Goal: Navigation & Orientation: Find specific page/section

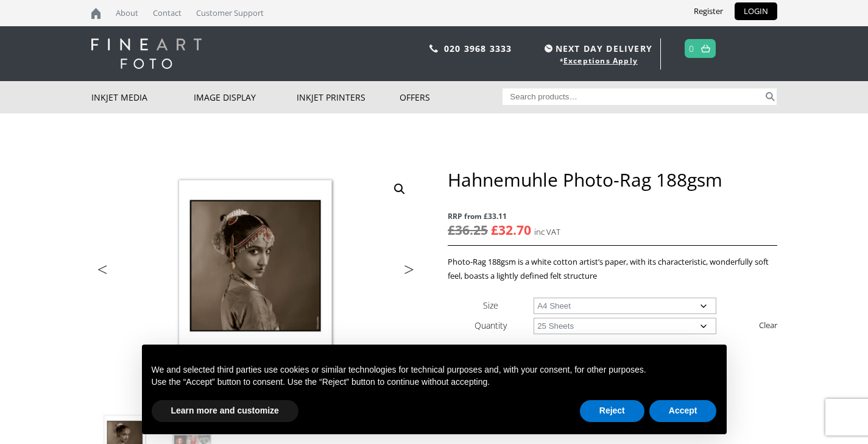
click at [152, 48] on img at bounding box center [146, 53] width 110 height 30
click at [682, 406] on button "Accept" at bounding box center [683, 411] width 68 height 22
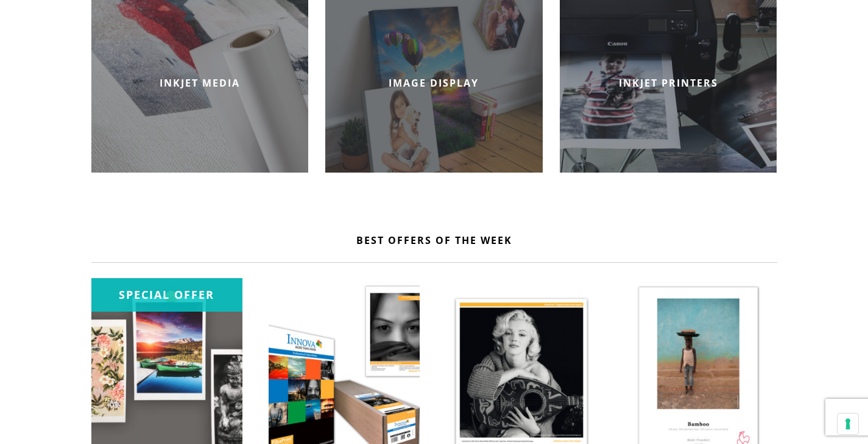
scroll to position [289, 0]
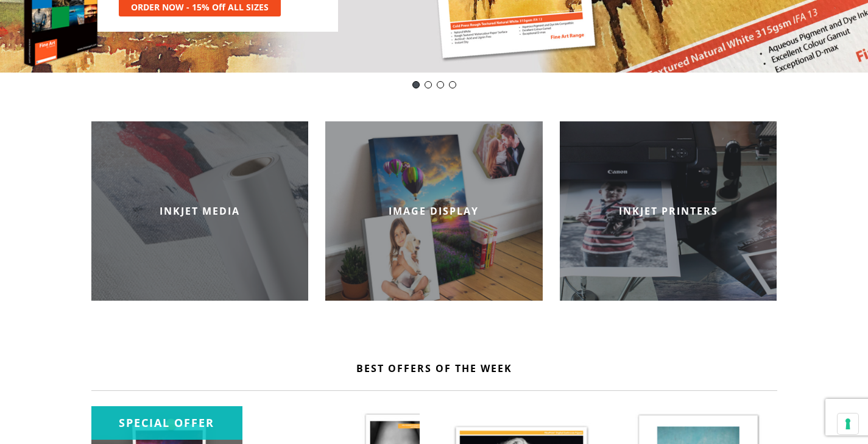
click at [214, 213] on h2 "INKJET MEDIA" at bounding box center [200, 210] width 218 height 13
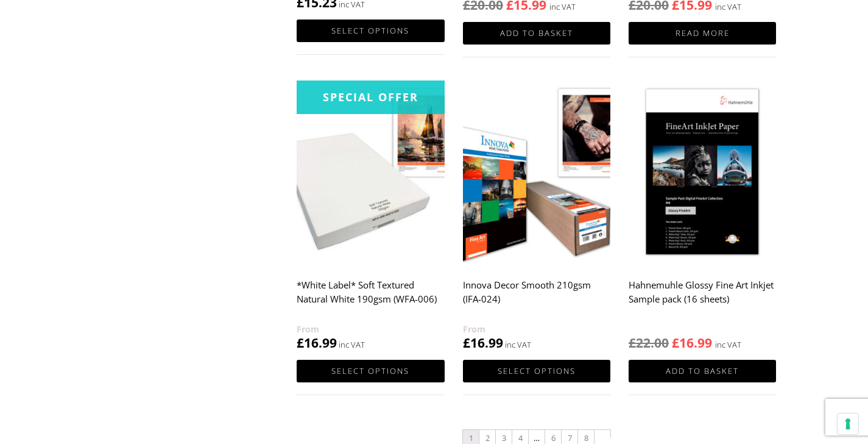
scroll to position [1516, 0]
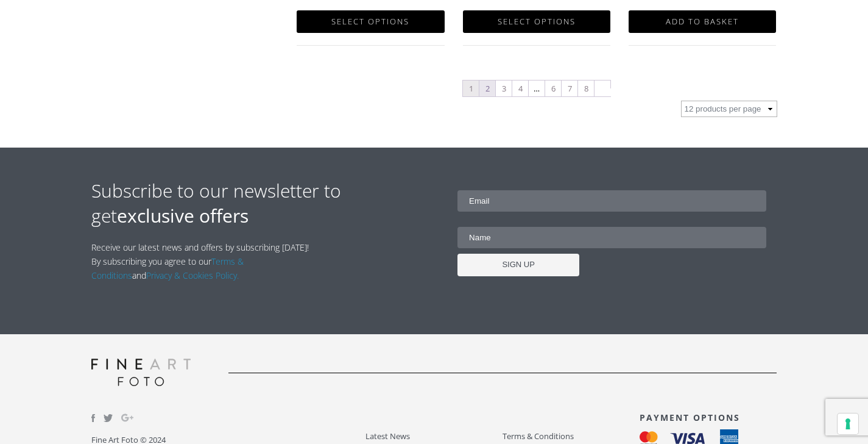
click at [486, 89] on link "2" at bounding box center [487, 88] width 16 height 16
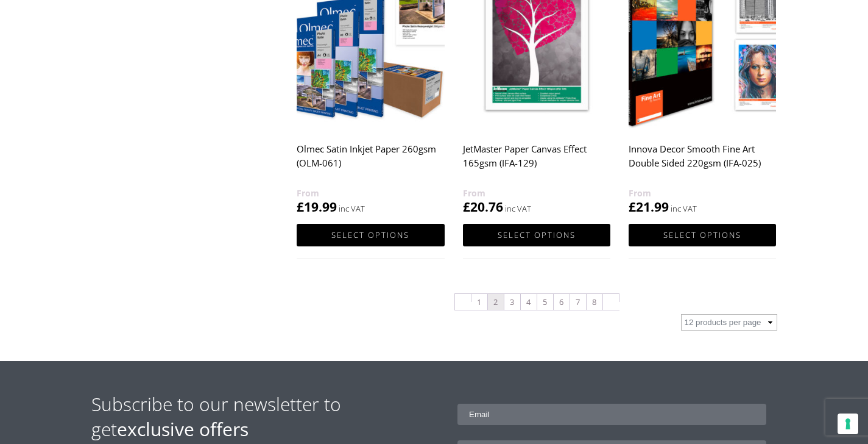
scroll to position [1283, 0]
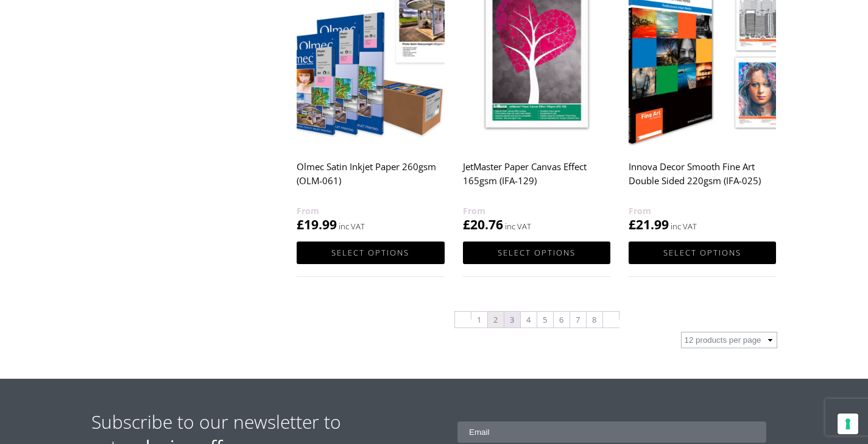
click at [515, 316] on link "3" at bounding box center [512, 319] width 16 height 16
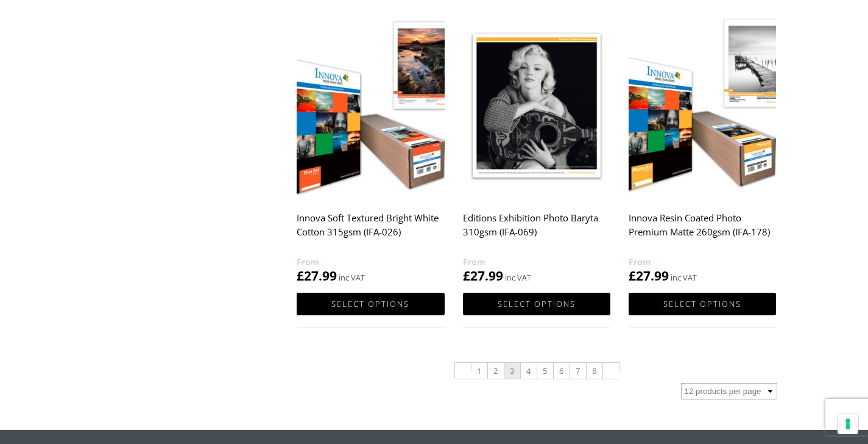
scroll to position [1192, 0]
